Goal: Information Seeking & Learning: Check status

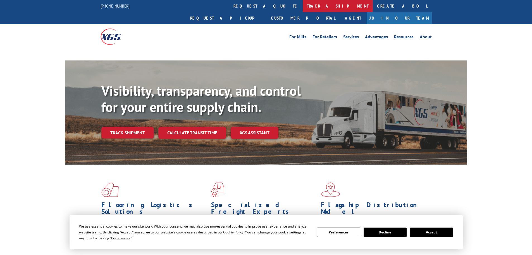
click at [303, 4] on link "track a shipment" at bounding box center [338, 6] width 70 height 12
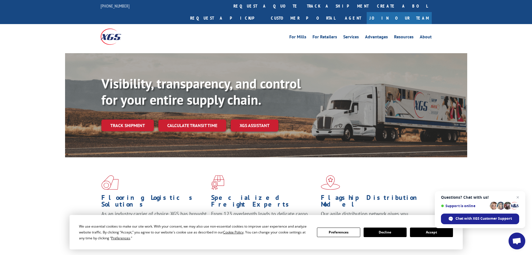
click at [303, 4] on link "track a shipment" at bounding box center [338, 6] width 70 height 12
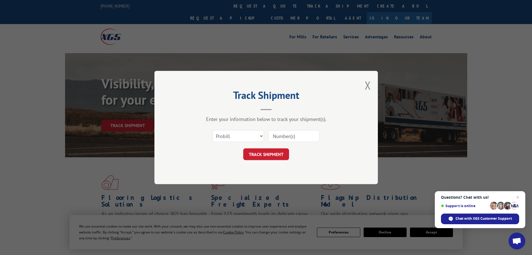
click at [295, 135] on input at bounding box center [293, 136] width 51 height 12
paste input "17230053"
type input "17230053"
click at [274, 153] on button "TRACK SHIPMENT" at bounding box center [266, 154] width 46 height 12
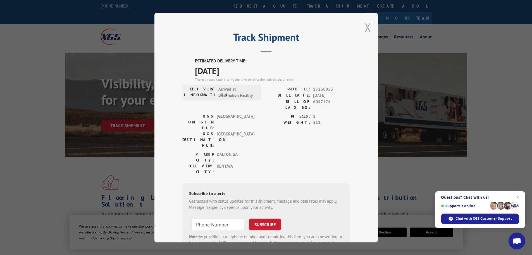
click at [365, 27] on button "Close modal" at bounding box center [368, 27] width 6 height 15
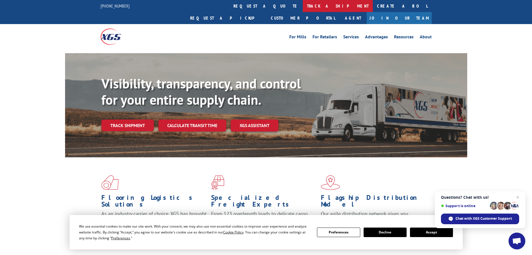
click at [303, 5] on link "track a shipment" at bounding box center [338, 6] width 70 height 12
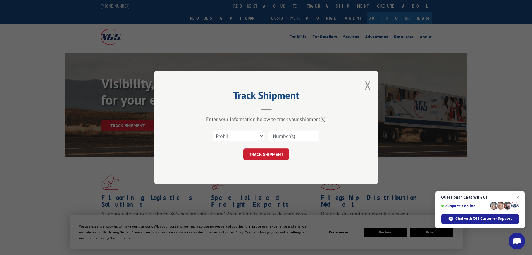
click at [299, 137] on input at bounding box center [293, 136] width 51 height 12
paste input "17473018"
type input "17473018"
click at [269, 155] on button "TRACK SHIPMENT" at bounding box center [266, 154] width 46 height 12
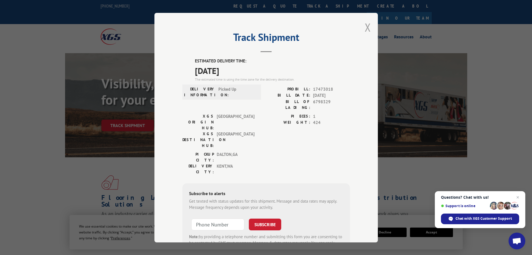
click at [365, 28] on button "Close modal" at bounding box center [368, 27] width 6 height 15
